Goal: Navigation & Orientation: Find specific page/section

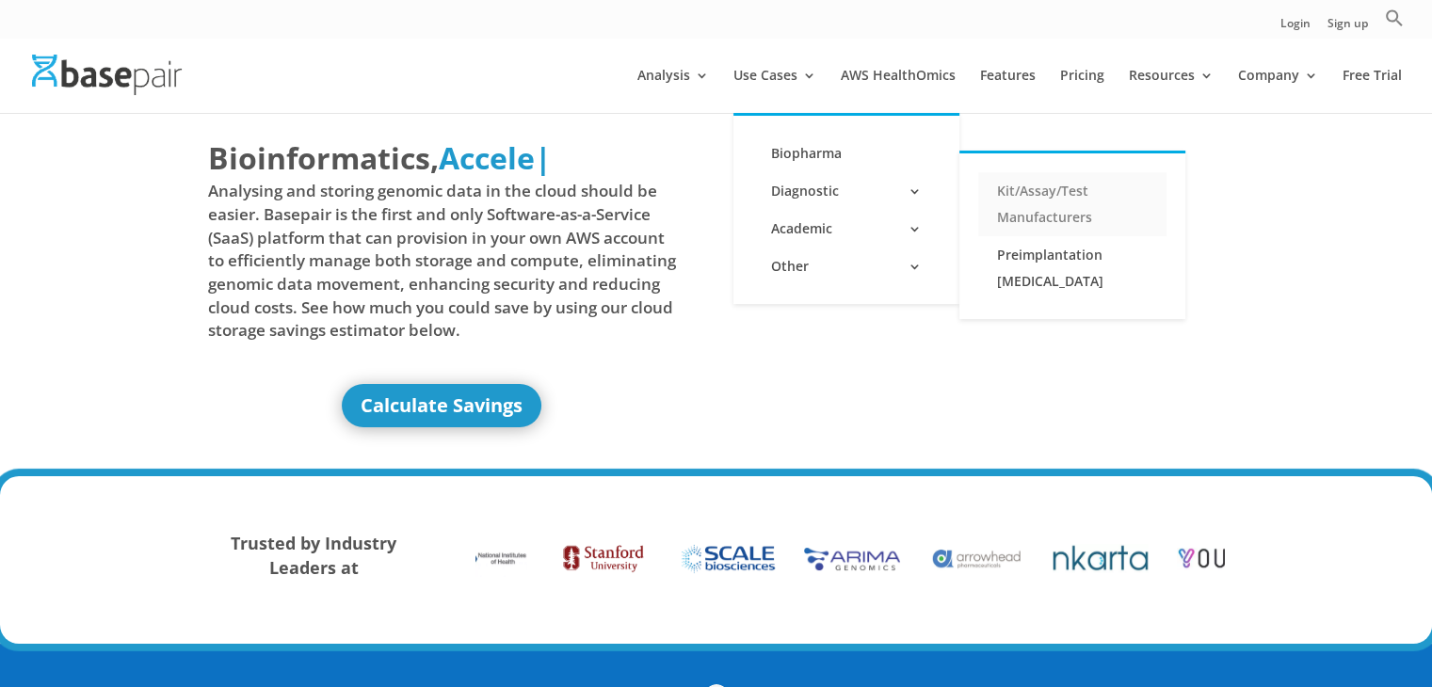
click at [1064, 189] on link "Kit/Assay/Test Manufacturers" at bounding box center [1072, 204] width 188 height 64
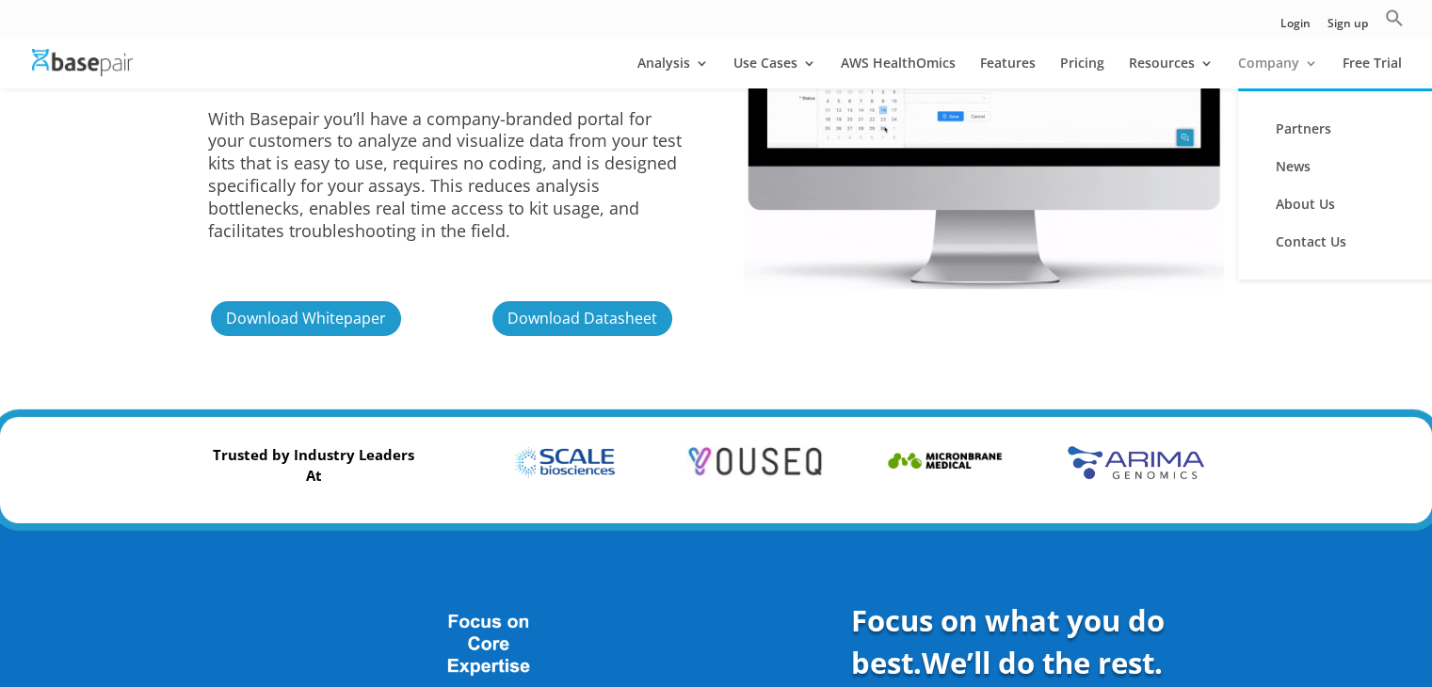
scroll to position [257, 0]
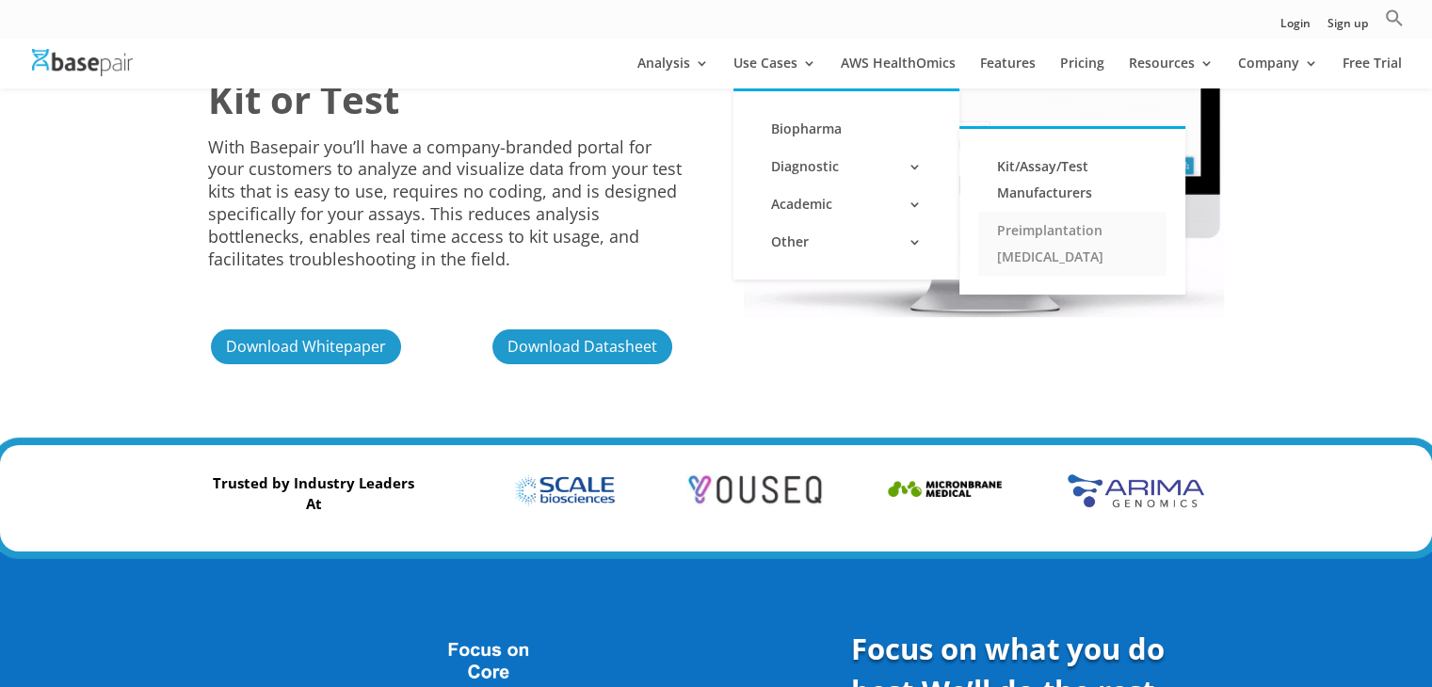
click at [1055, 253] on link "Preimplantation [MEDICAL_DATA]" at bounding box center [1072, 244] width 188 height 64
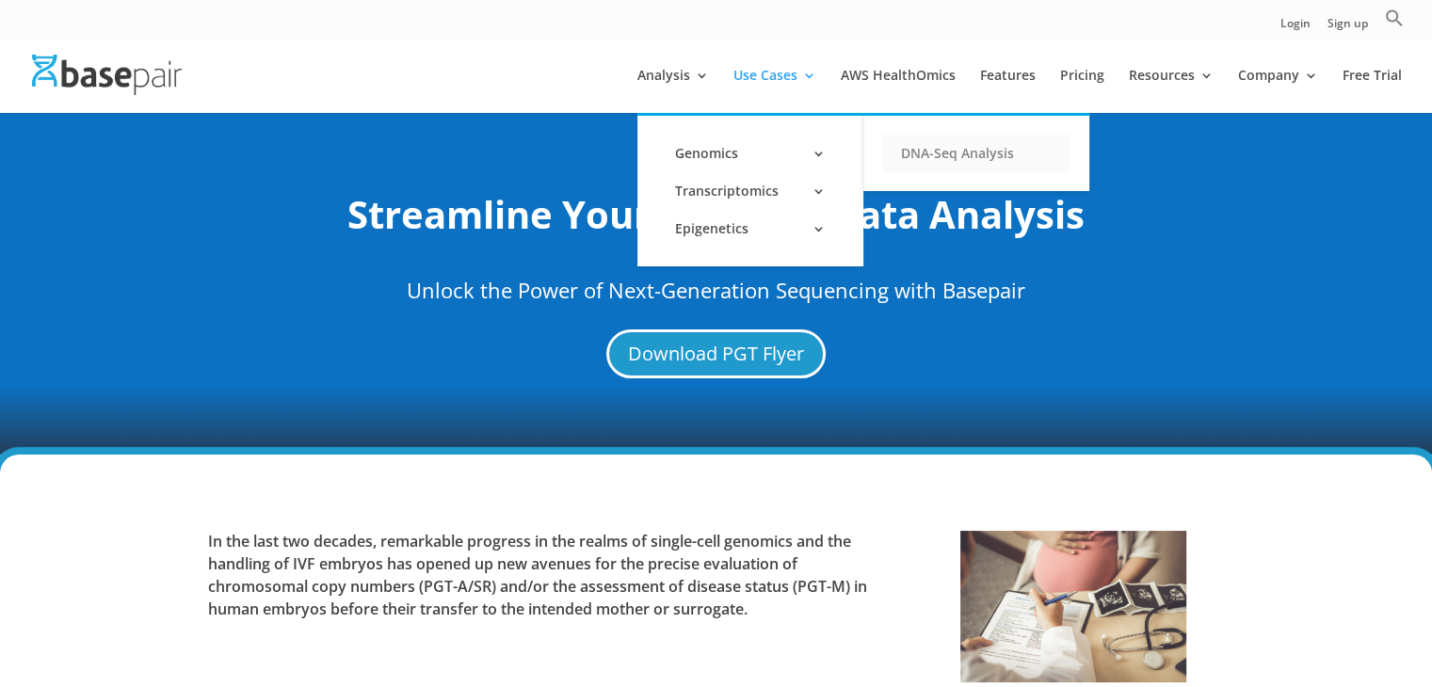
click at [1007, 148] on link "DNA-Seq Analysis" at bounding box center [976, 154] width 188 height 38
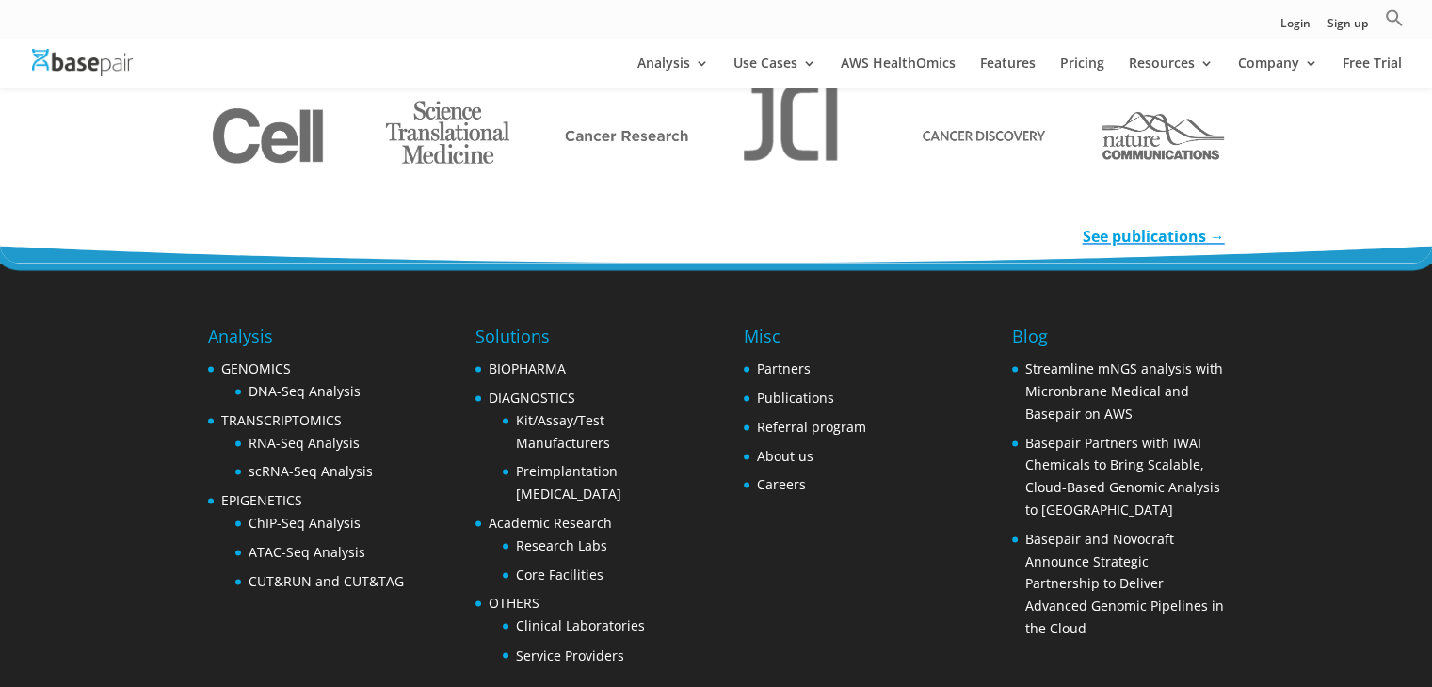
scroll to position [3033, 0]
